Goal: Task Accomplishment & Management: Manage account settings

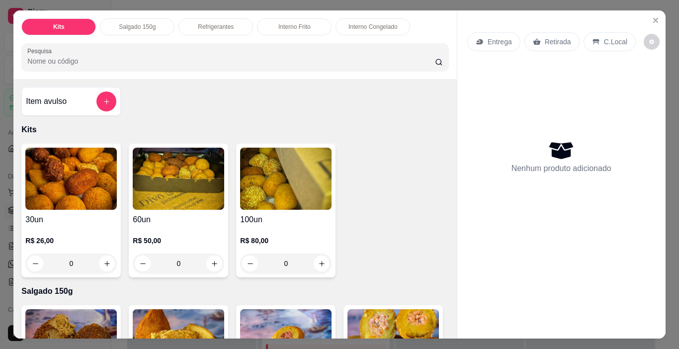
click at [99, 219] on h4 "30un" at bounding box center [70, 220] width 91 height 12
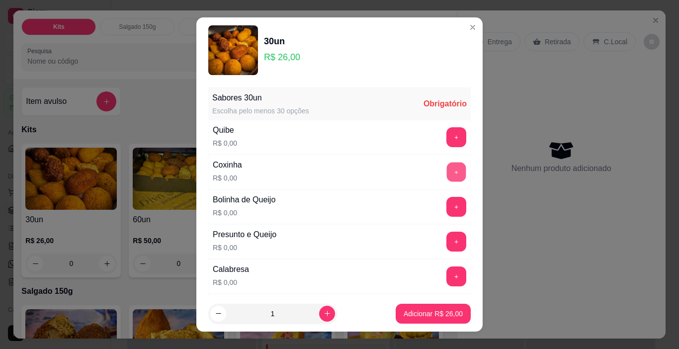
click at [447, 163] on button "+" at bounding box center [456, 172] width 19 height 19
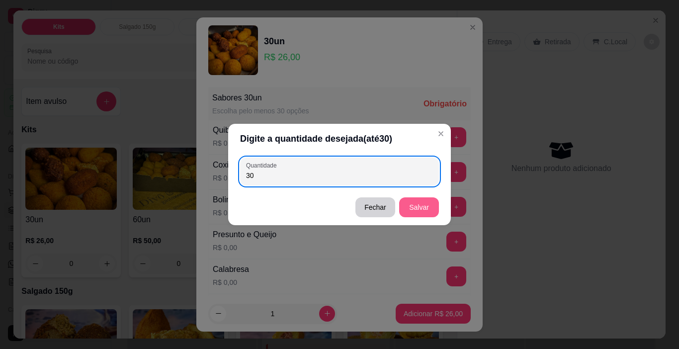
type input "30"
click at [428, 204] on button "Salvar" at bounding box center [419, 207] width 40 height 20
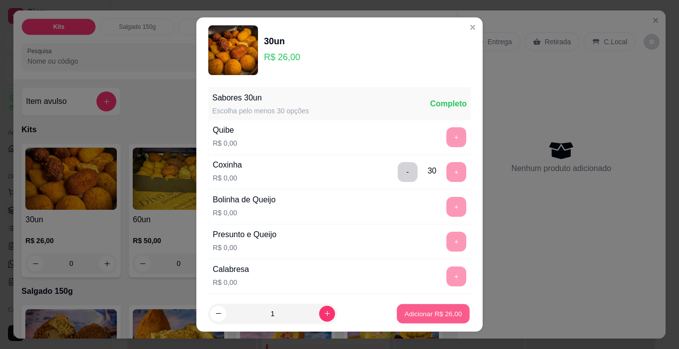
click at [426, 315] on p "Adicionar R$ 26,00" at bounding box center [434, 313] width 58 height 9
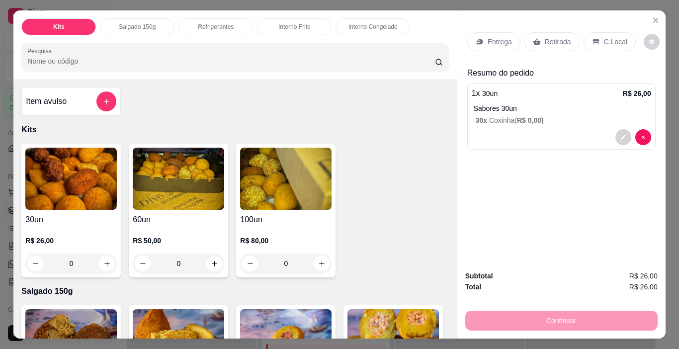
click at [550, 41] on p "Retirada" at bounding box center [558, 42] width 26 height 10
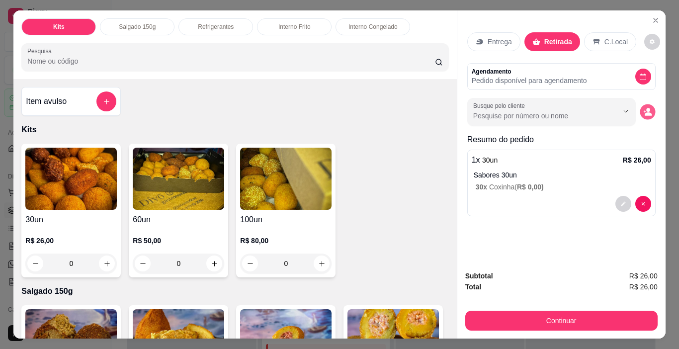
click at [649, 110] on button "decrease-product-quantity" at bounding box center [647, 111] width 15 height 15
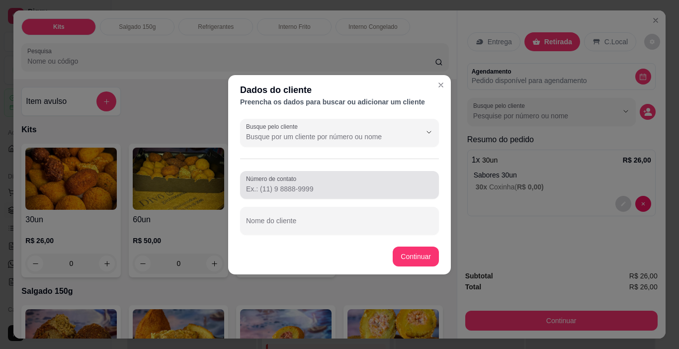
click at [319, 186] on input "Número de contato" at bounding box center [339, 189] width 187 height 10
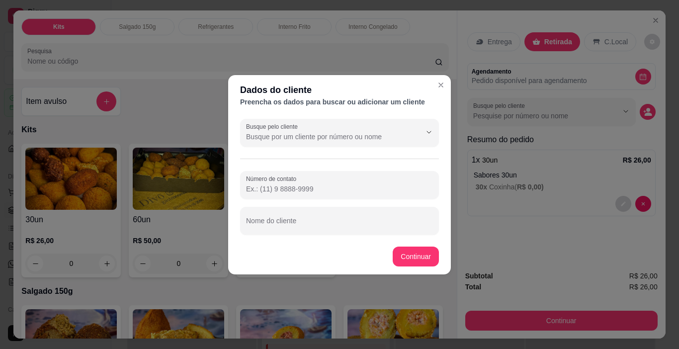
paste input "[PHONE_NUMBER]"
type input "[PHONE_NUMBER]"
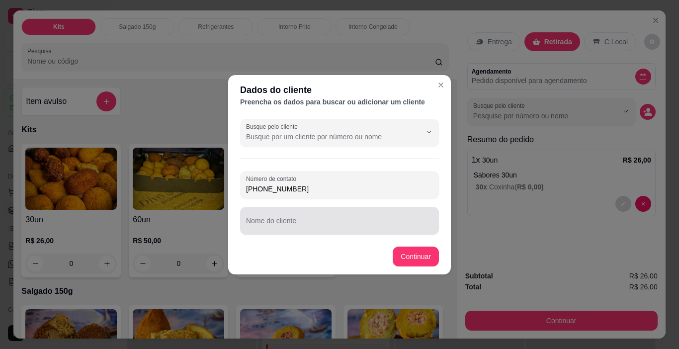
click at [310, 215] on div at bounding box center [339, 221] width 187 height 20
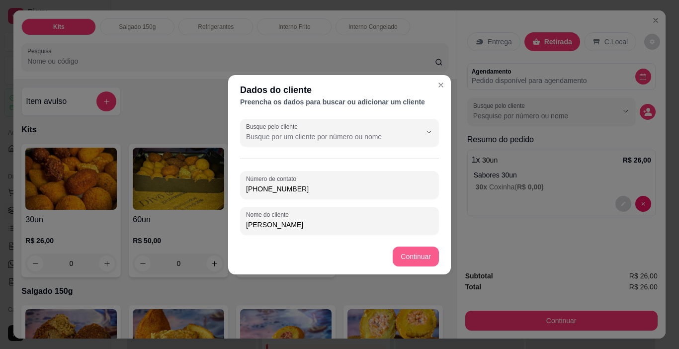
type input "[PERSON_NAME]"
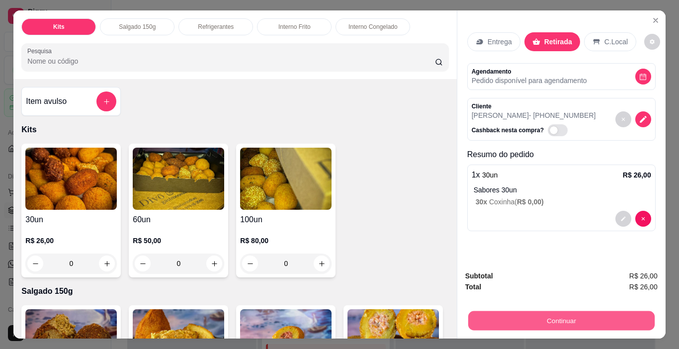
click at [542, 312] on button "Continuar" at bounding box center [561, 320] width 186 height 19
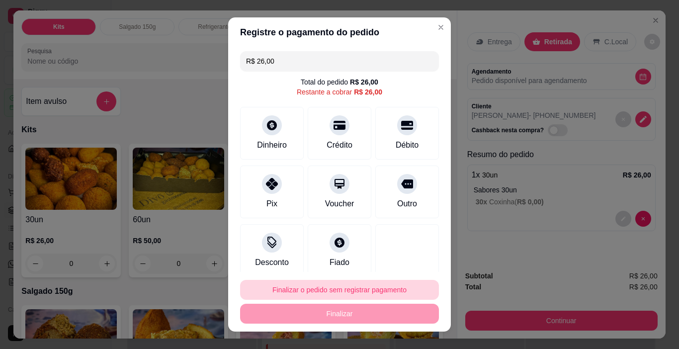
click at [355, 291] on button "Finalizar o pedido sem registrar pagamento" at bounding box center [339, 290] width 199 height 20
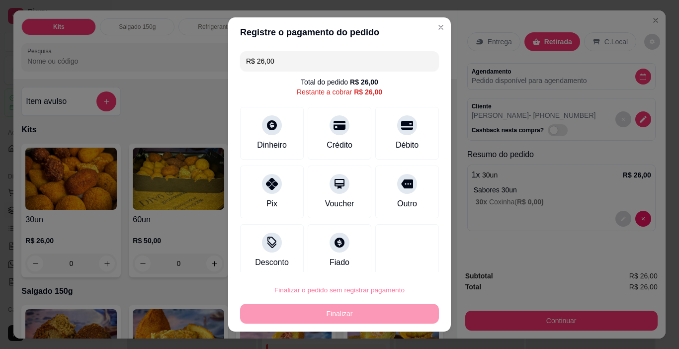
click at [405, 257] on button "Confirmar" at bounding box center [396, 261] width 37 height 15
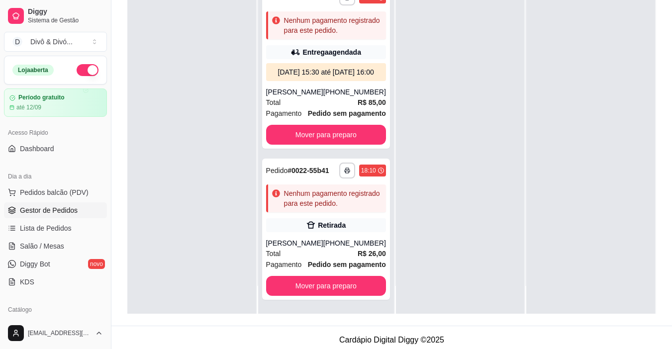
scroll to position [152, 0]
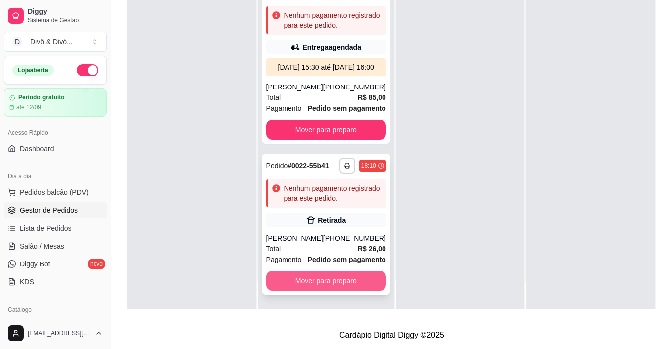
click at [358, 279] on button "Mover para preparo" at bounding box center [326, 281] width 120 height 20
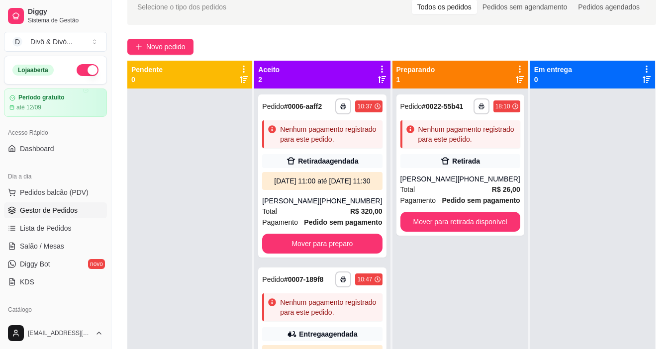
scroll to position [0, 0]
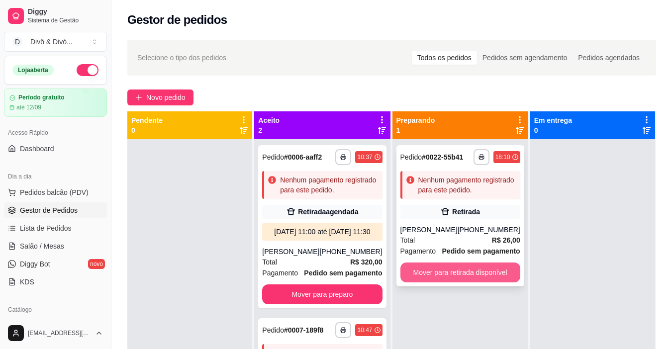
click at [483, 272] on button "Mover para retirada disponível" at bounding box center [460, 272] width 120 height 20
